Goal: Transaction & Acquisition: Purchase product/service

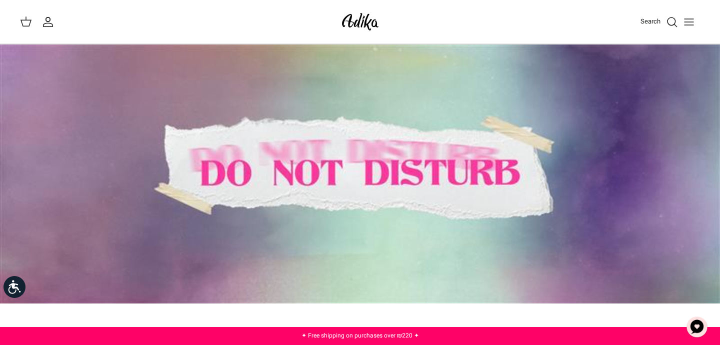
click at [692, 17] on icon "Toggle menu" at bounding box center [689, 22] width 12 height 12
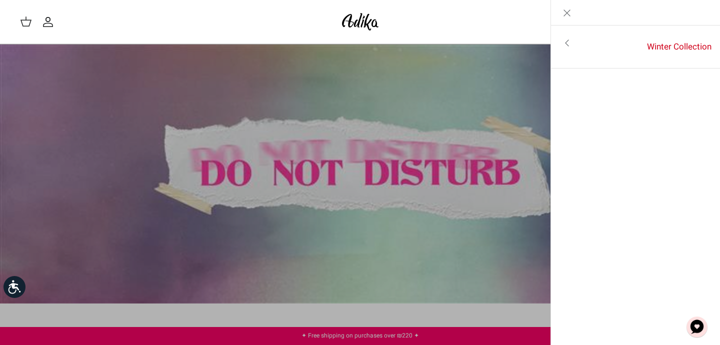
click at [572, 43] on icon "Toggle menu" at bounding box center [567, 43] width 12 height 12
click at [568, 15] on icon "Close" at bounding box center [567, 13] width 12 height 12
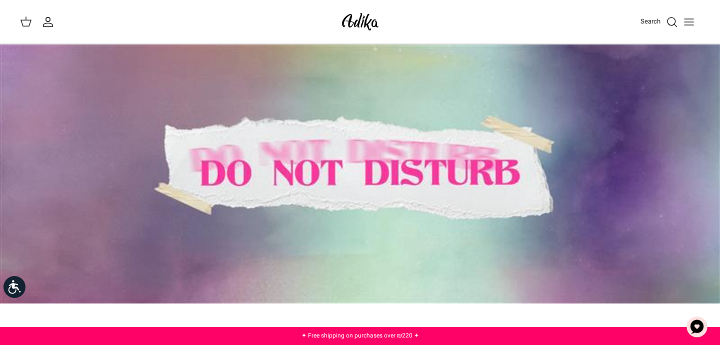
click at [667, 19] on icon "Search" at bounding box center [672, 22] width 12 height 12
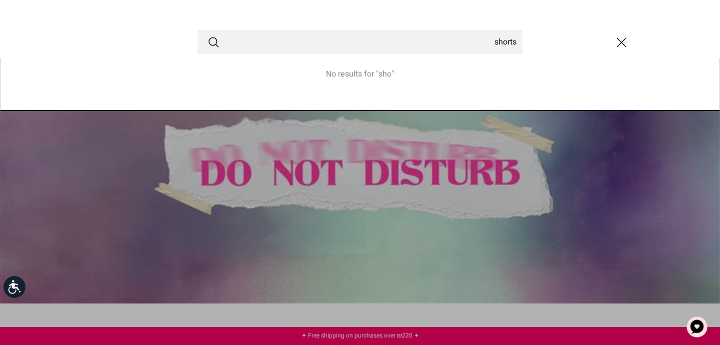
type input "shorts"
click at [208, 36] on button "Submit" at bounding box center [214, 42] width 12 height 13
